Goal: Find specific page/section: Find specific page/section

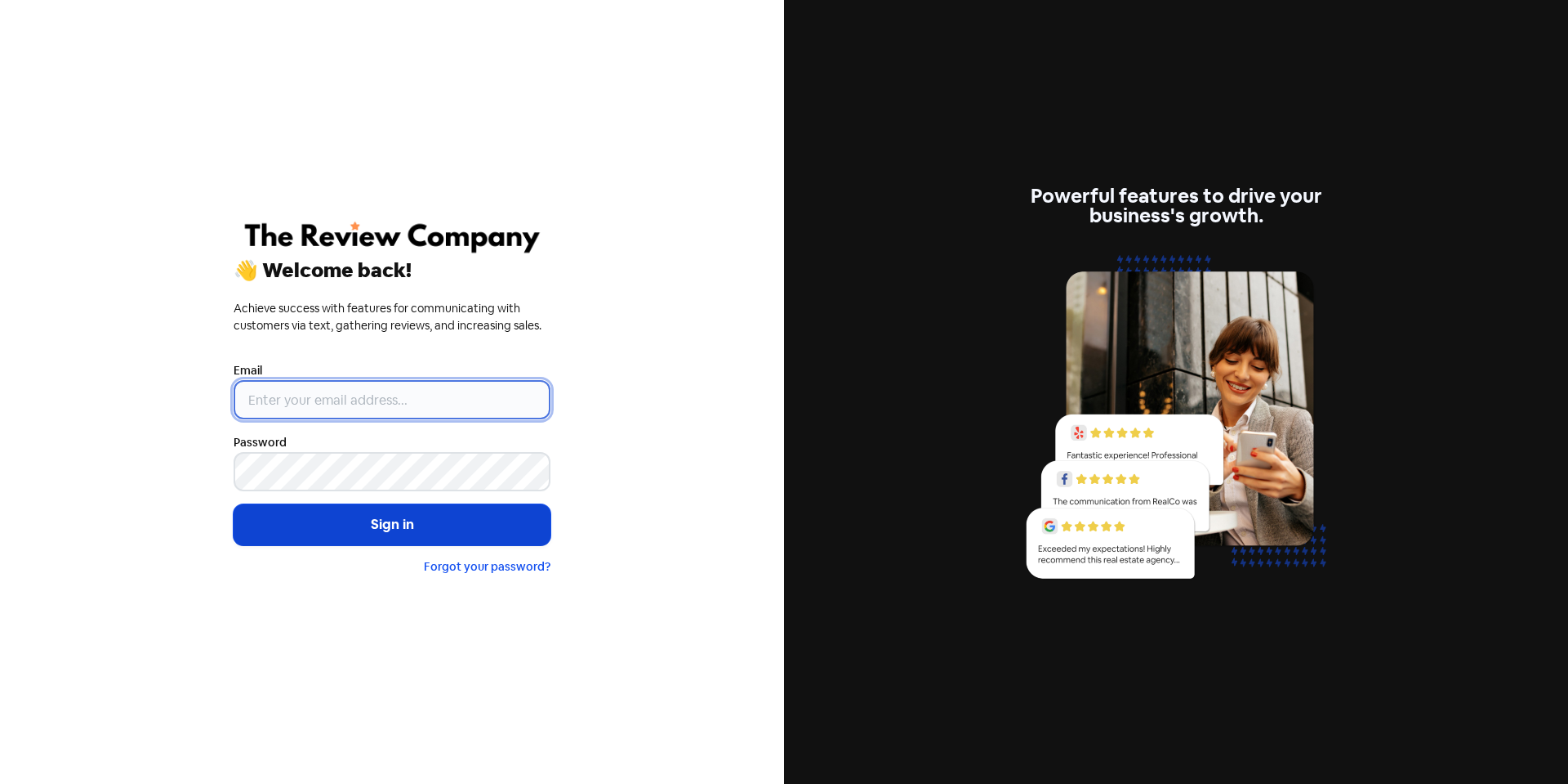
type input "[EMAIL_ADDRESS][DOMAIN_NAME]"
click at [466, 528] on button "Sign in" at bounding box center [392, 524] width 317 height 40
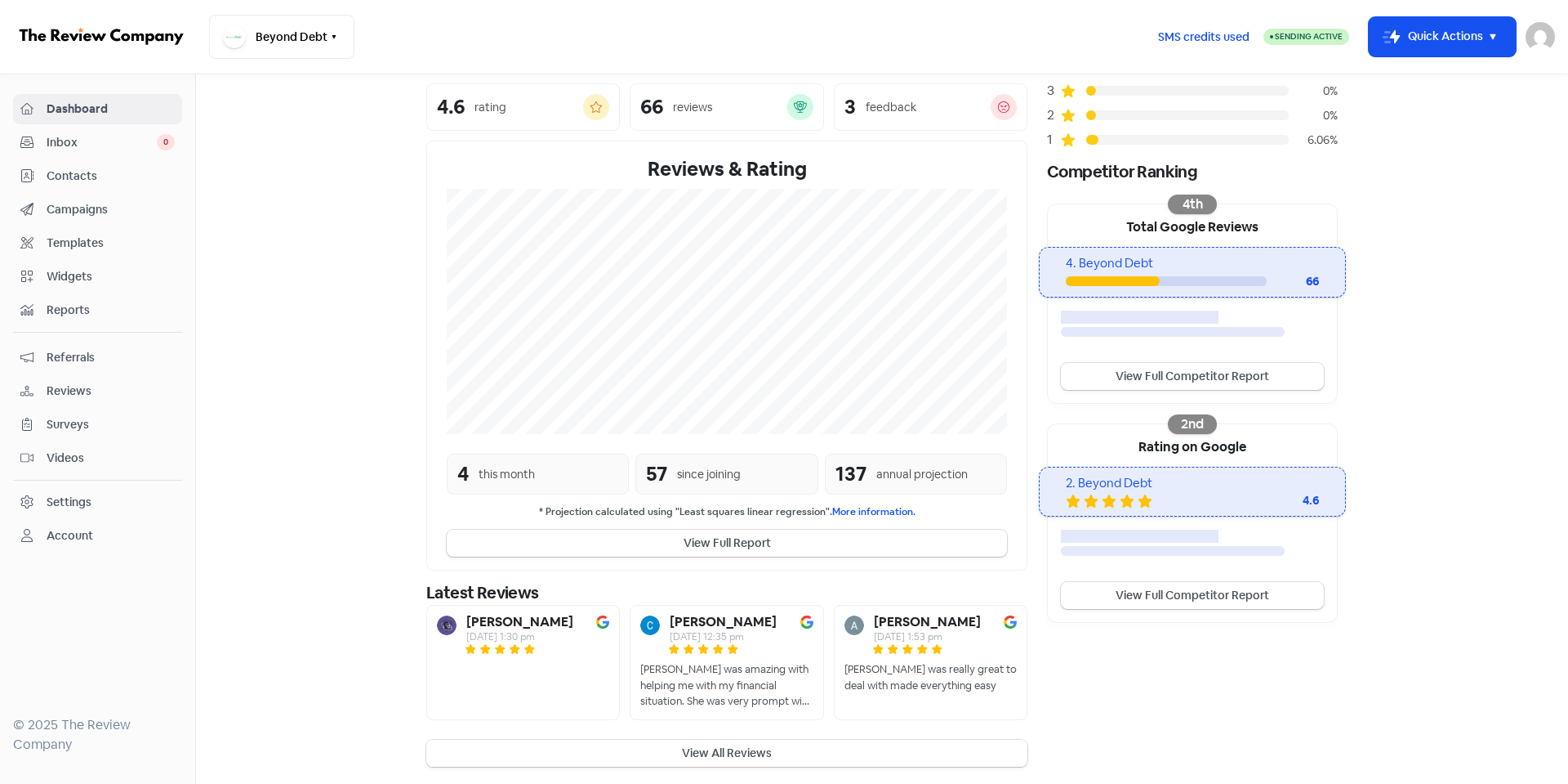
scroll to position [195, 0]
click at [727, 755] on button "View All Reviews" at bounding box center [727, 750] width 601 height 27
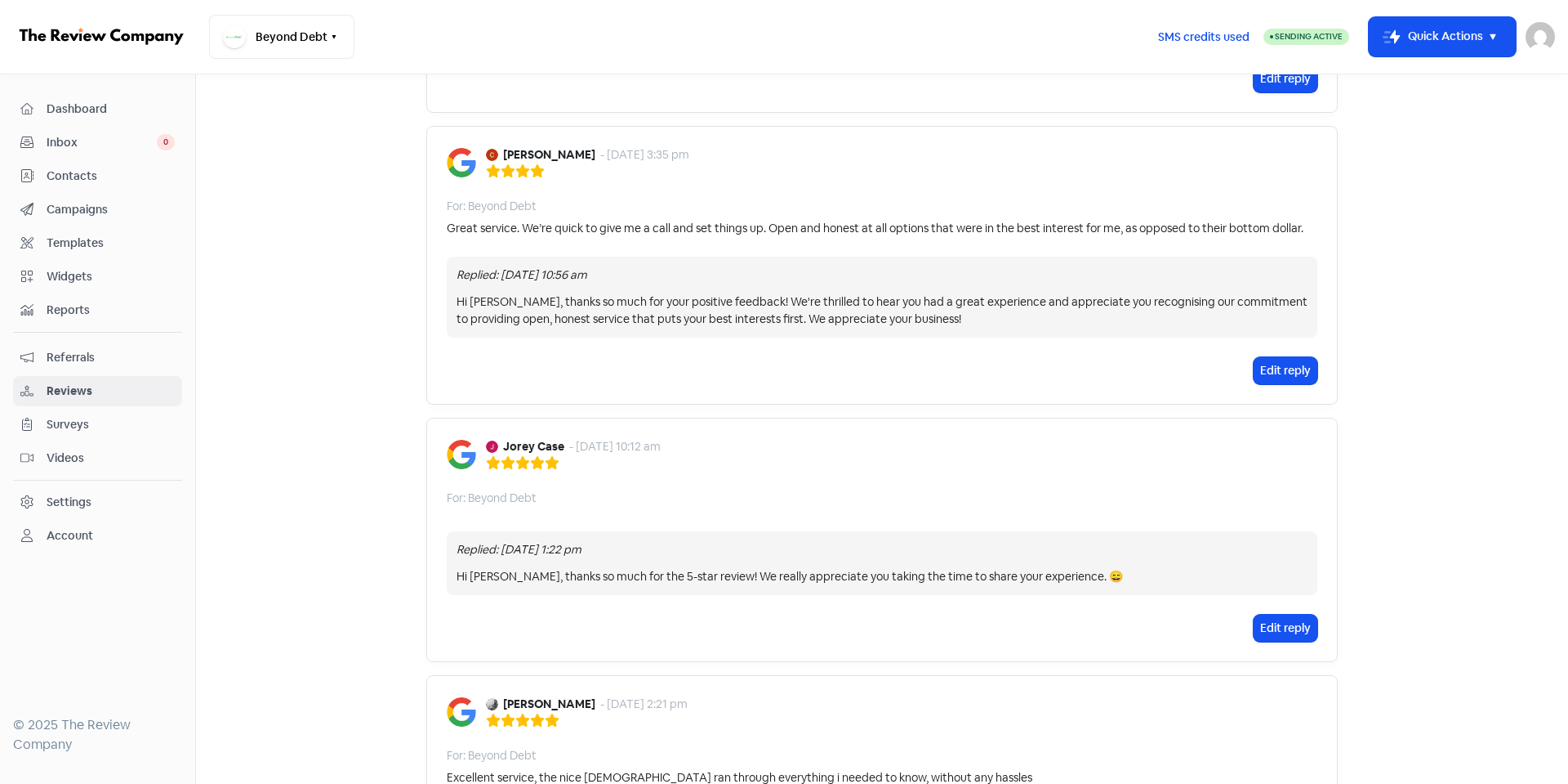
scroll to position [1837, 0]
